Goal: Check status: Check status

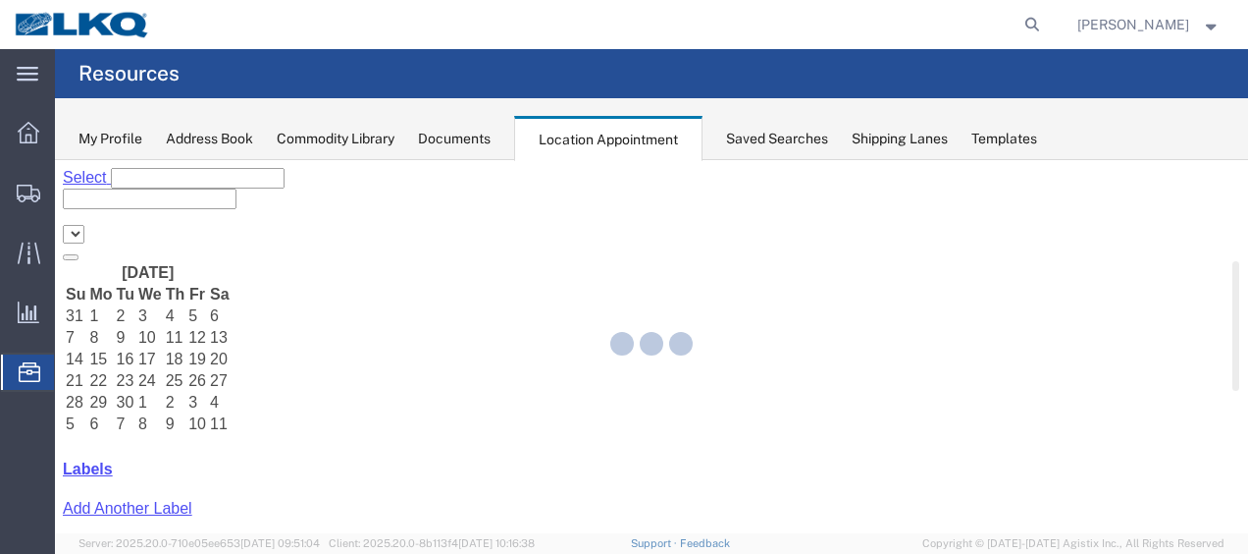
select select "27578"
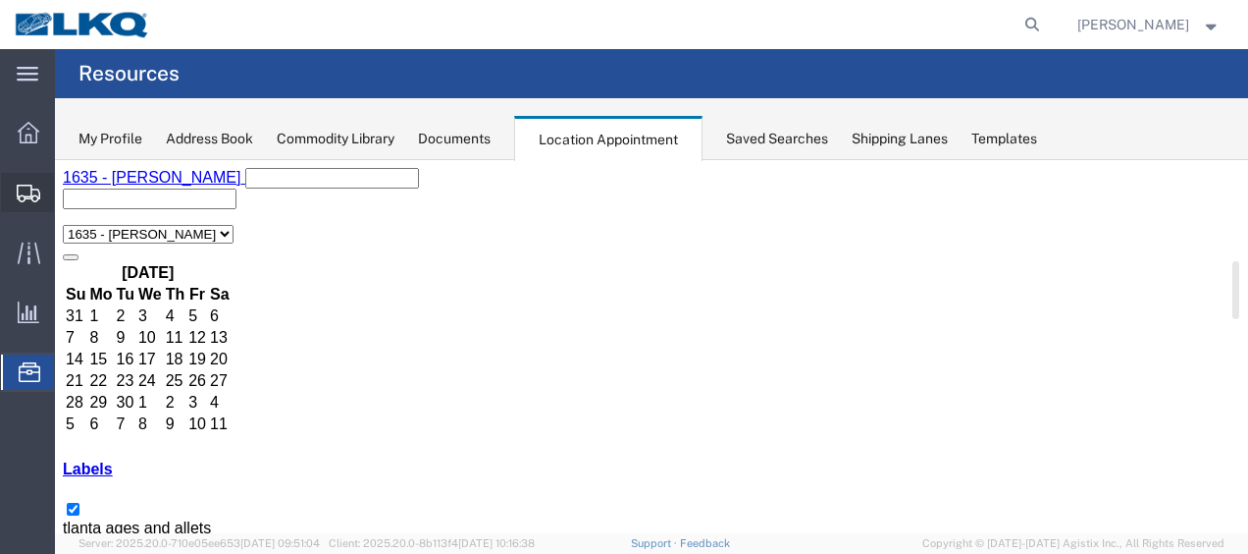
click at [0, 0] on span "Shipment Manager" at bounding box center [0, 0] width 0 height 0
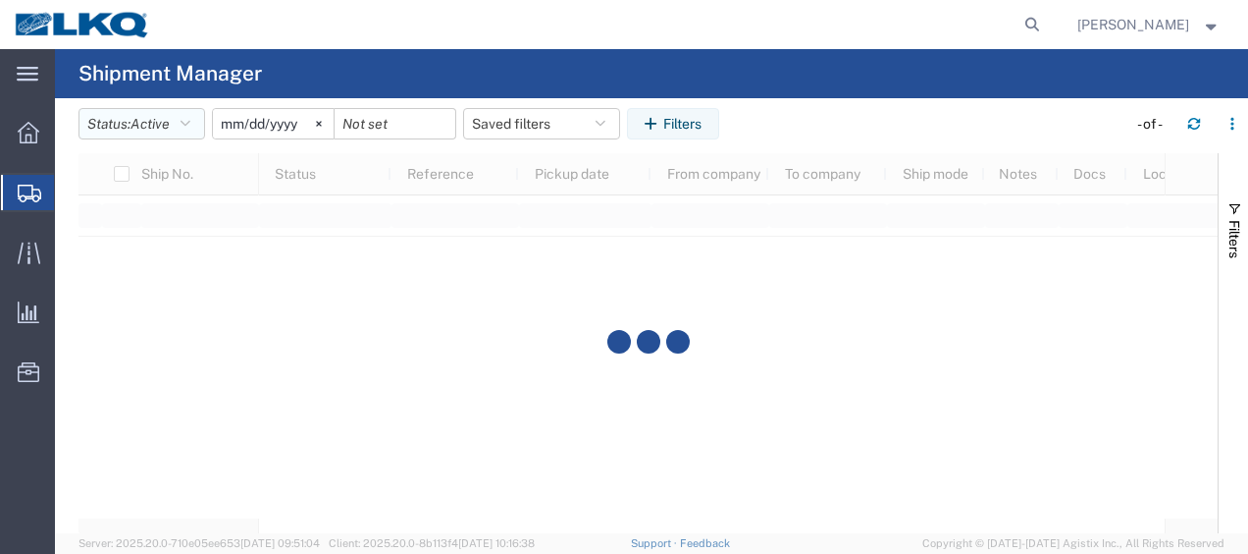
click at [190, 119] on icon "button" at bounding box center [186, 124] width 10 height 14
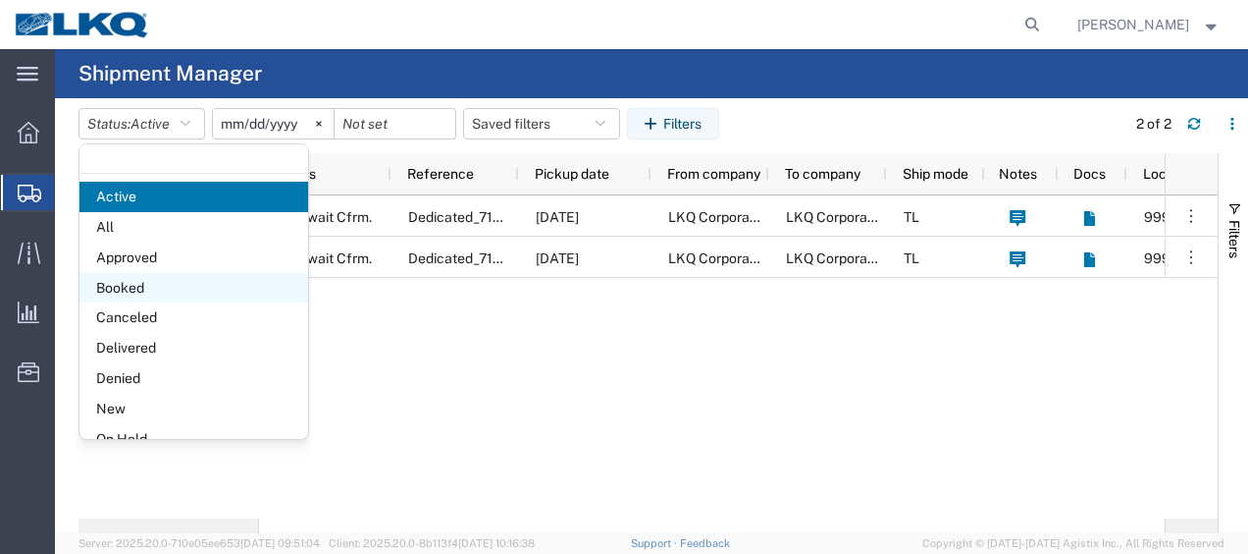
click at [132, 287] on span "Booked" at bounding box center [193, 288] width 229 height 30
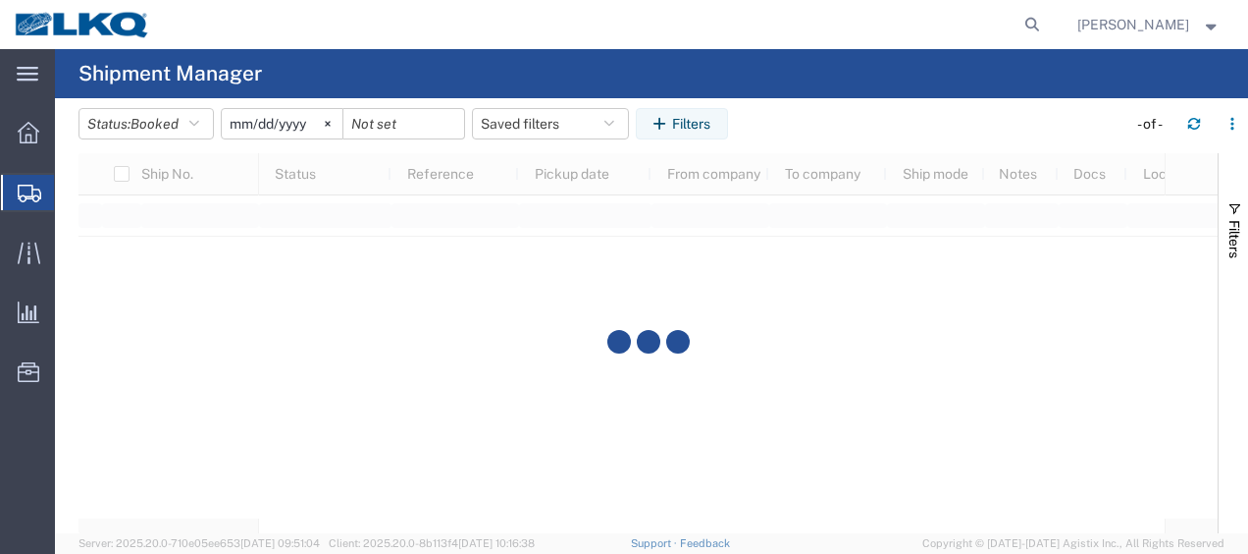
click at [237, 124] on input "[DATE]" at bounding box center [282, 123] width 121 height 29
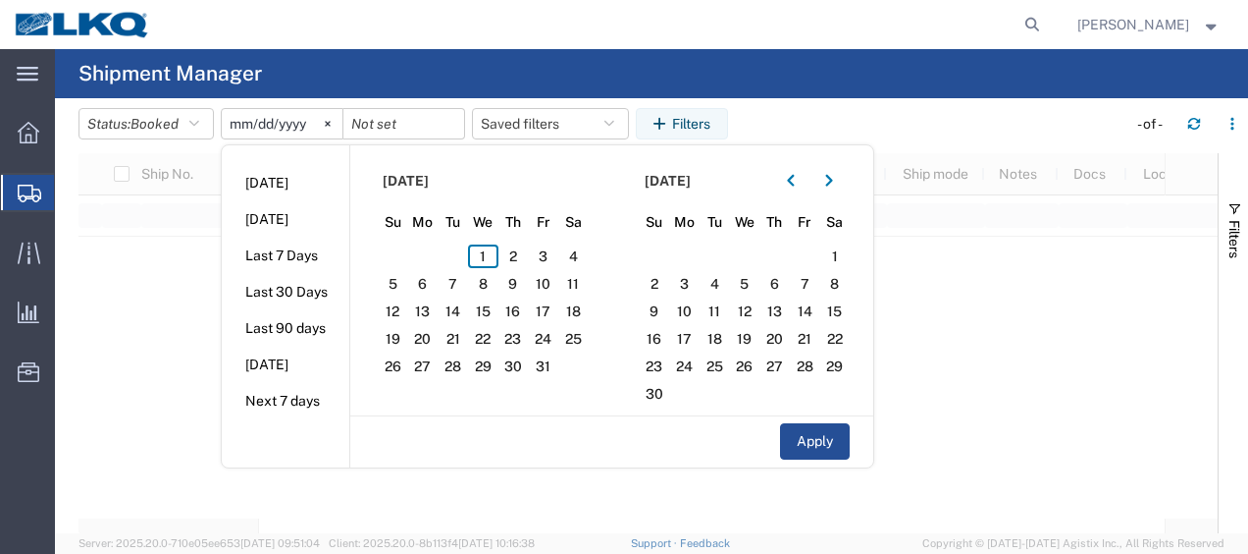
type input "[DATE]"
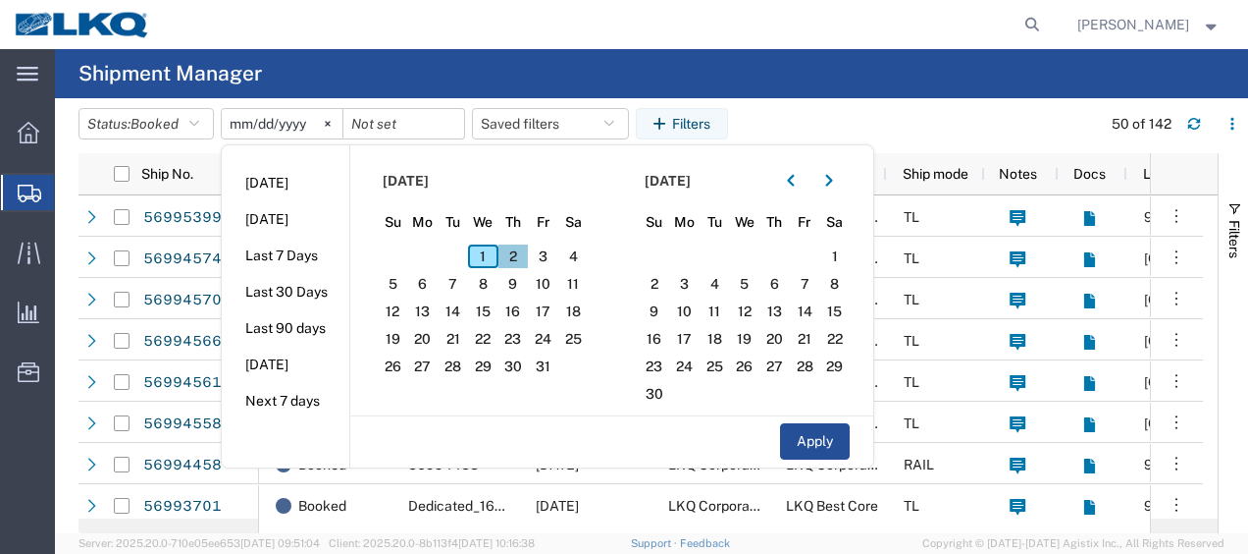
click at [521, 247] on span "2" at bounding box center [514, 256] width 30 height 24
click at [484, 253] on span "1" at bounding box center [483, 256] width 30 height 24
click at [785, 438] on button "Apply" at bounding box center [815, 441] width 70 height 36
type input "[DATE]"
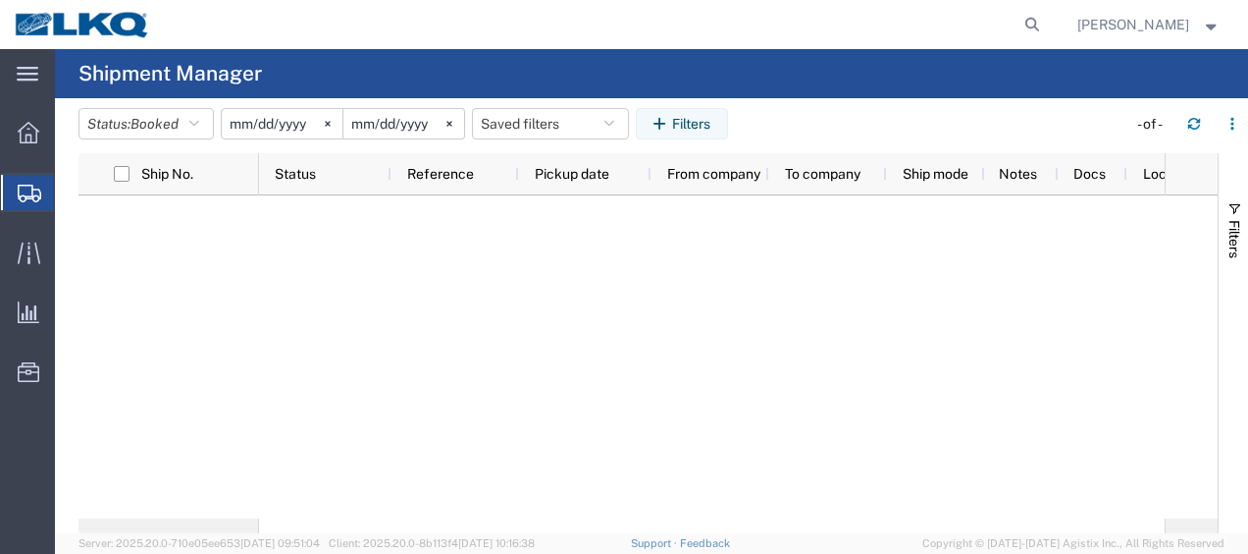
click at [266, 123] on input "[DATE]" at bounding box center [282, 123] width 121 height 29
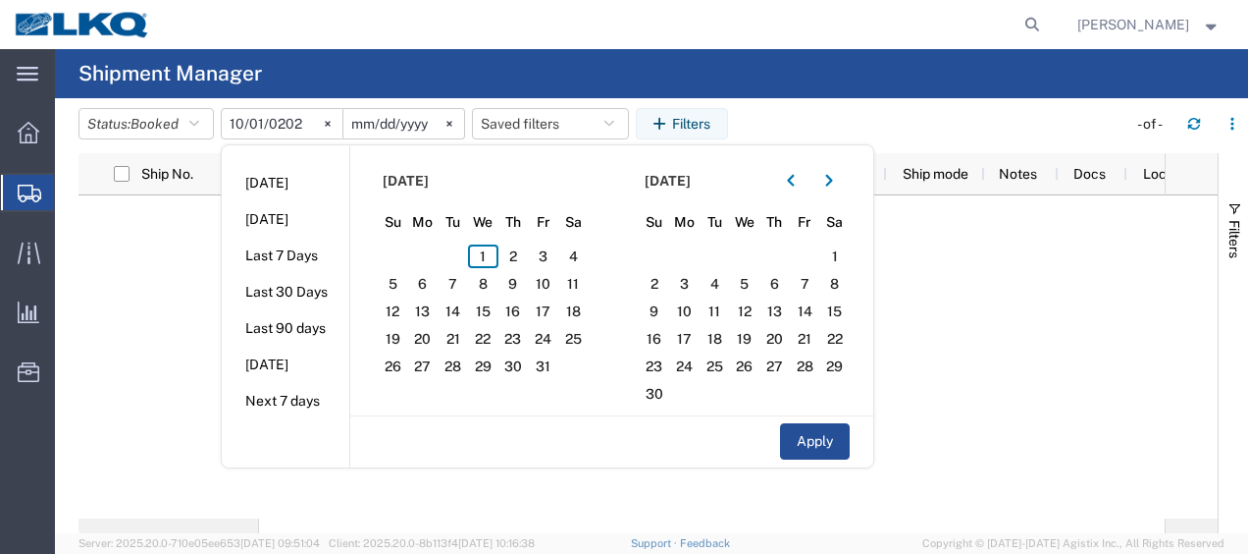
type input "[DATE]"
click at [487, 260] on span "1" at bounding box center [483, 256] width 30 height 24
click at [528, 261] on span "2" at bounding box center [514, 256] width 30 height 24
click at [807, 435] on button "Apply" at bounding box center [815, 441] width 70 height 36
type input "[DATE]"
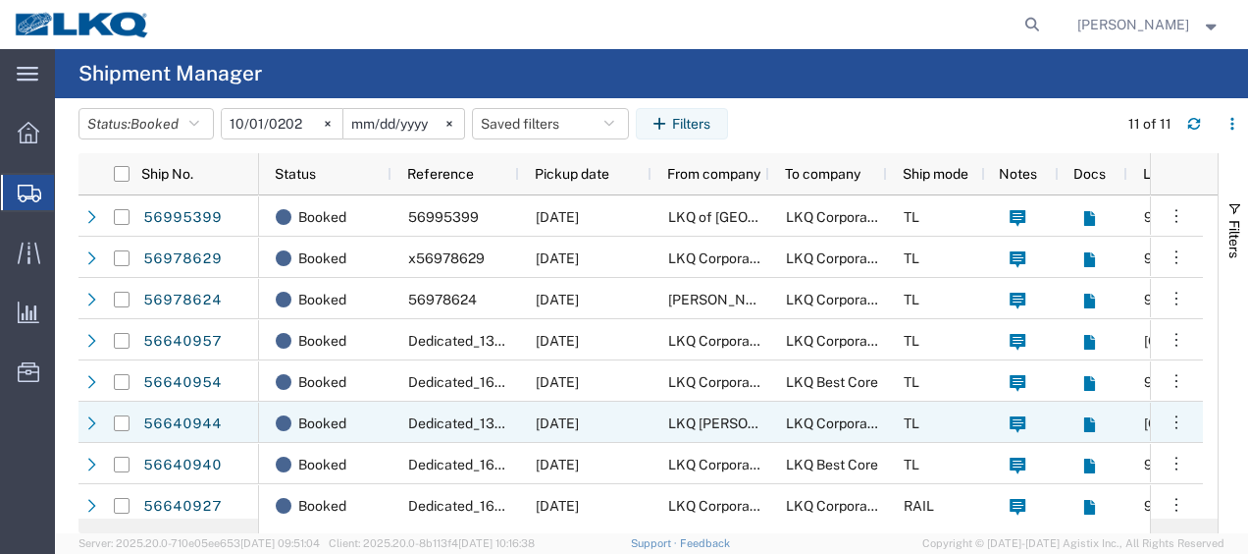
scroll to position [130, 0]
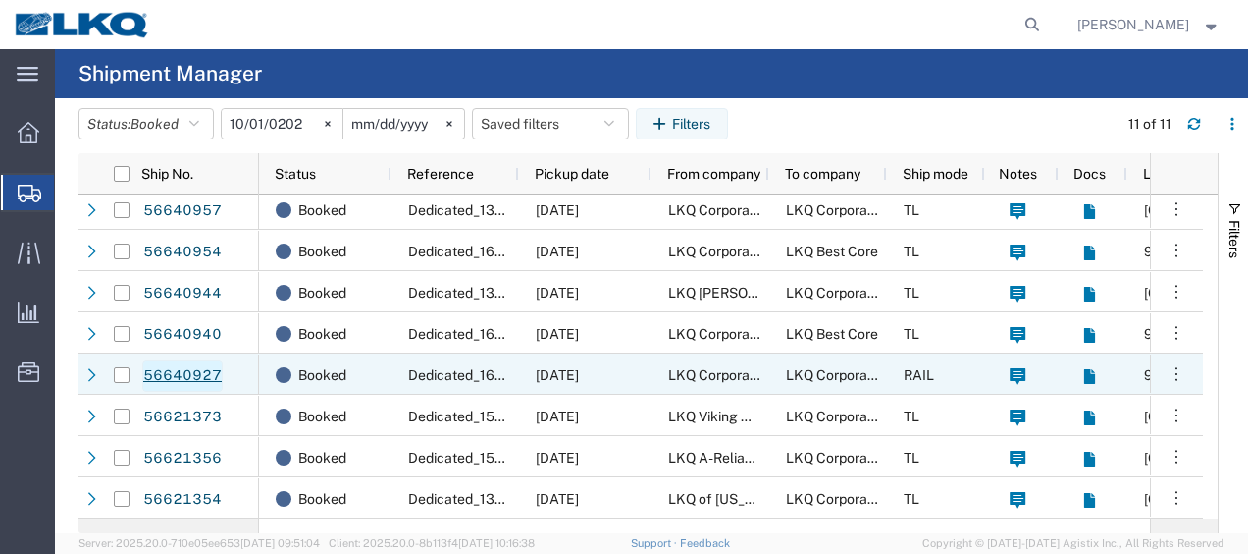
click at [168, 370] on link "56640927" at bounding box center [182, 375] width 80 height 31
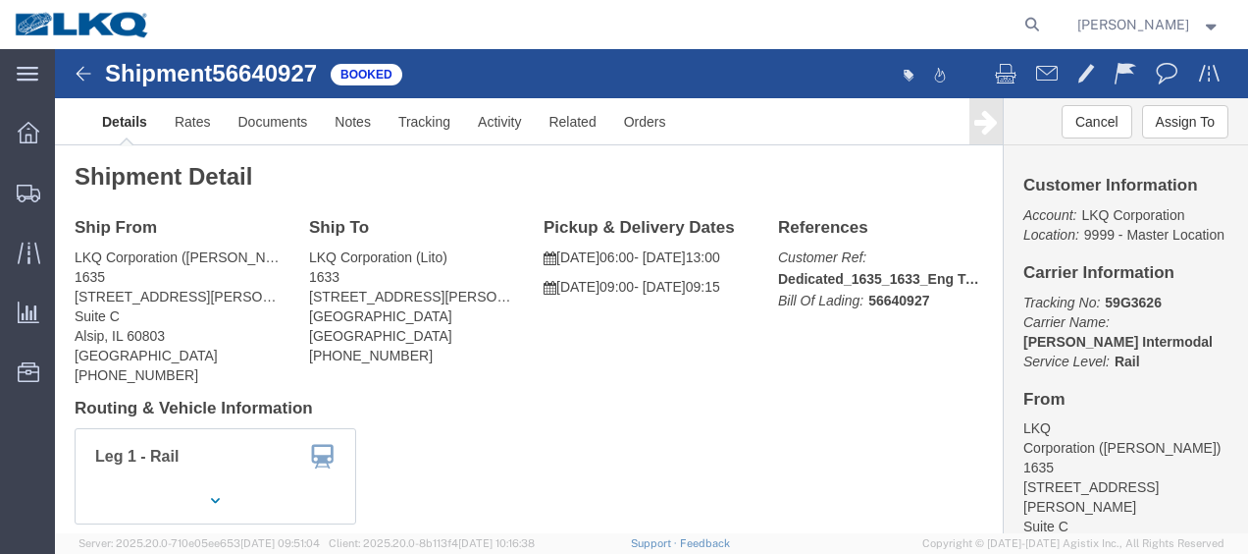
click div "Shipment 56640927 Booked"
click img
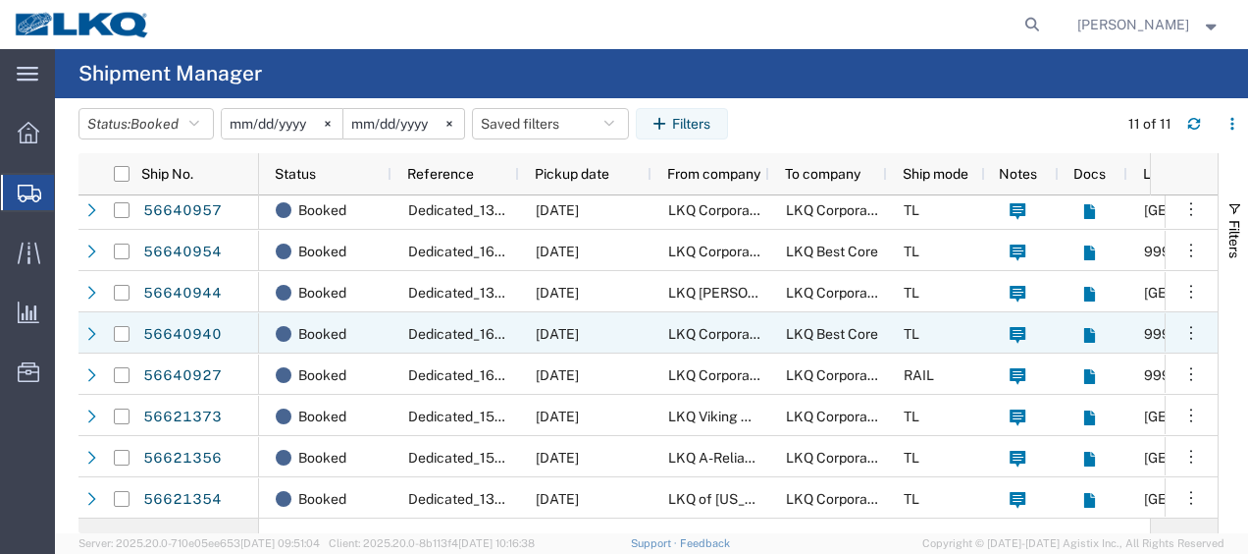
scroll to position [130, 0]
click at [194, 332] on link "56640940" at bounding box center [182, 334] width 80 height 31
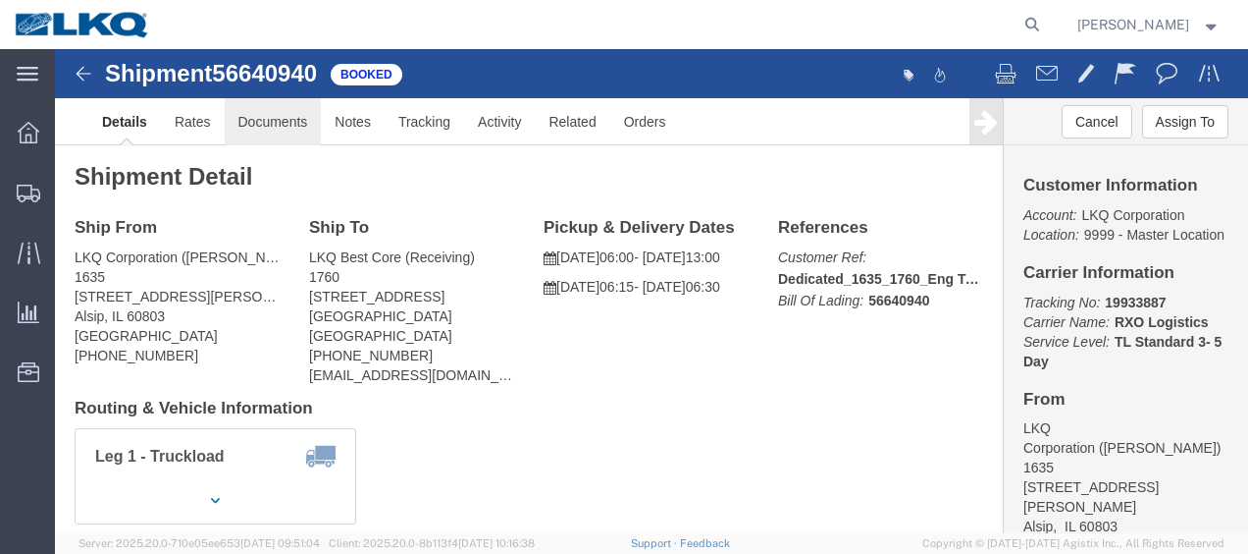
click link "Documents"
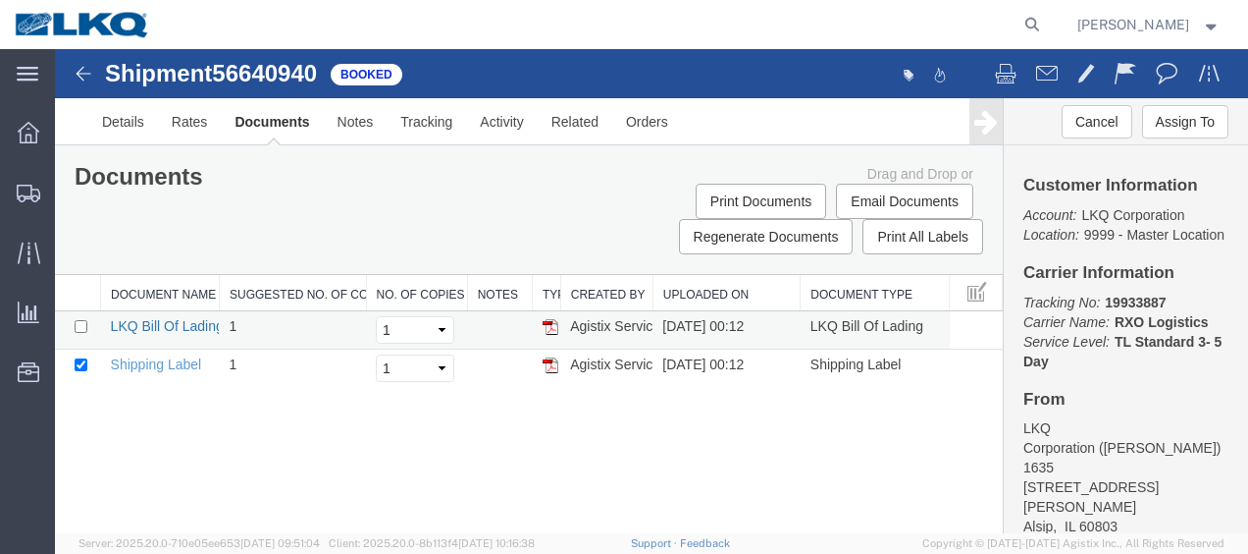
click at [171, 324] on link "LKQ Bill Of Lading" at bounding box center [167, 326] width 113 height 16
click at [82, 72] on img at bounding box center [84, 74] width 24 height 24
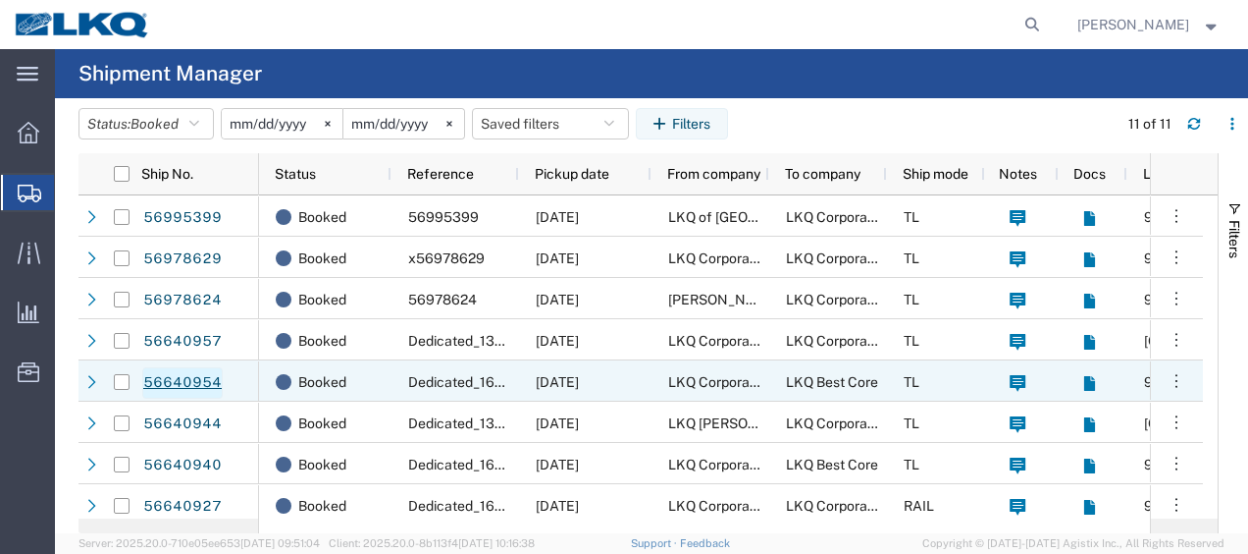
click at [208, 376] on link "56640954" at bounding box center [182, 382] width 80 height 31
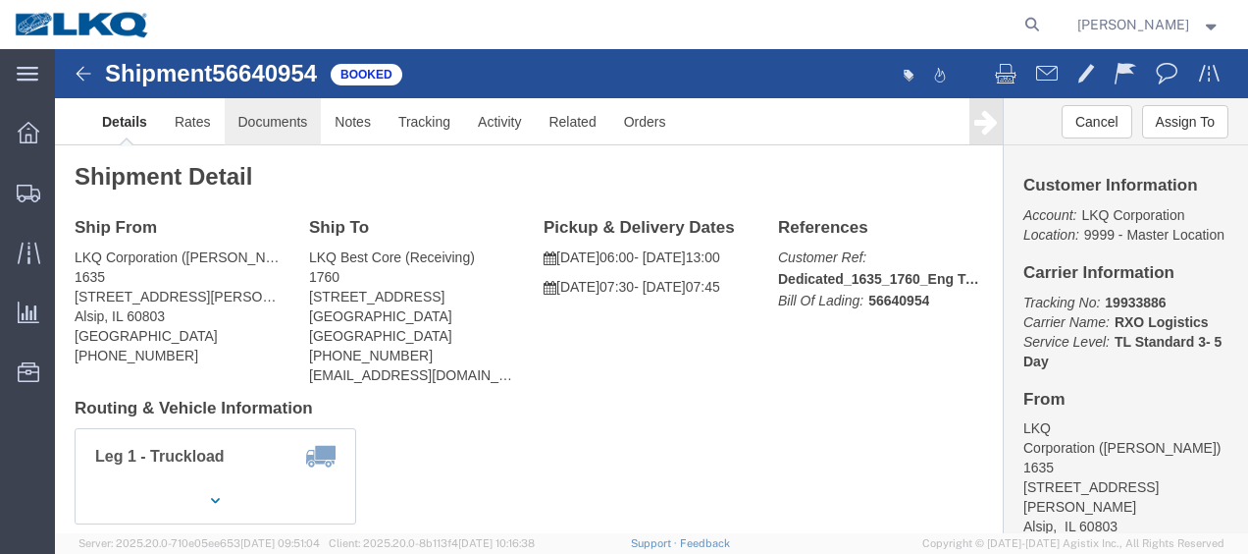
drag, startPoint x: 275, startPoint y: 124, endPoint x: 220, endPoint y: 75, distance: 73.7
click link "Documents"
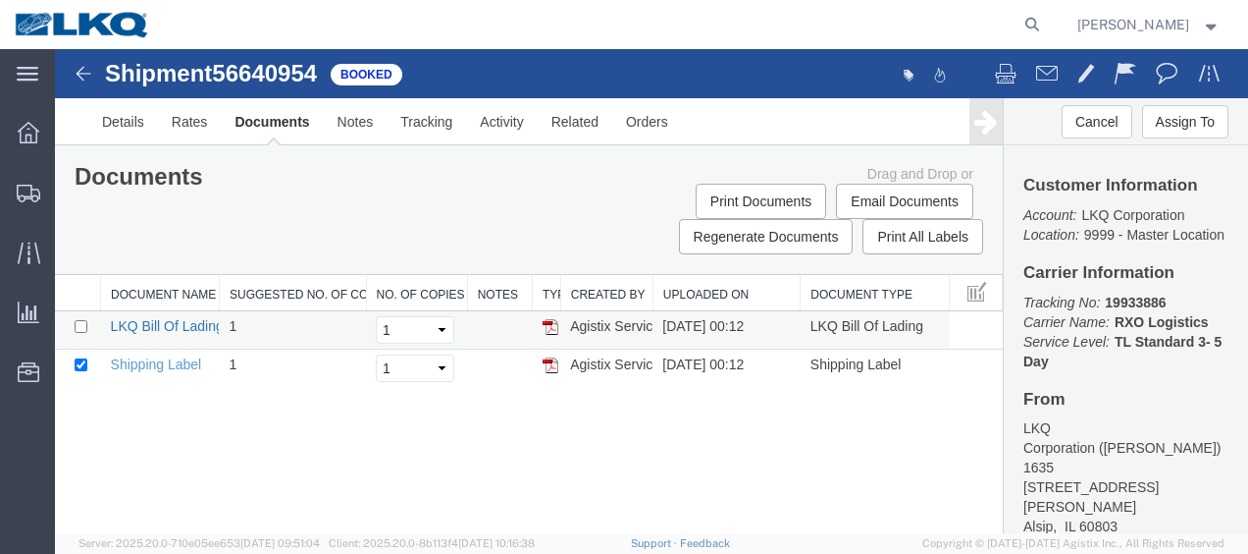
click at [170, 320] on link "LKQ Bill Of Lading" at bounding box center [167, 326] width 113 height 16
click at [0, 0] on span "Location Appointment" at bounding box center [0, 0] width 0 height 0
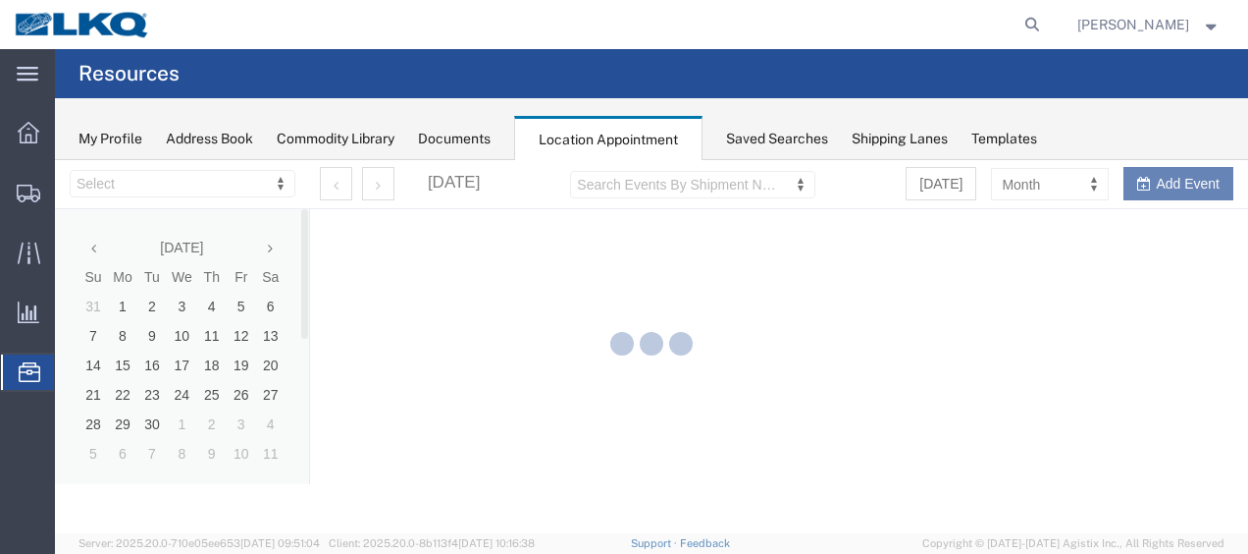
select select "27578"
